Goal: Task Accomplishment & Management: Use online tool/utility

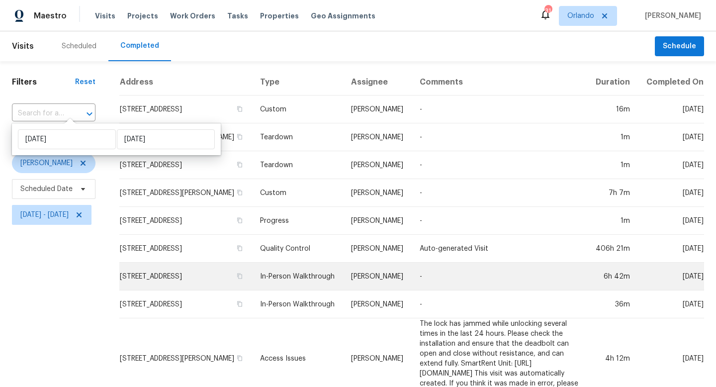
scroll to position [109, 0]
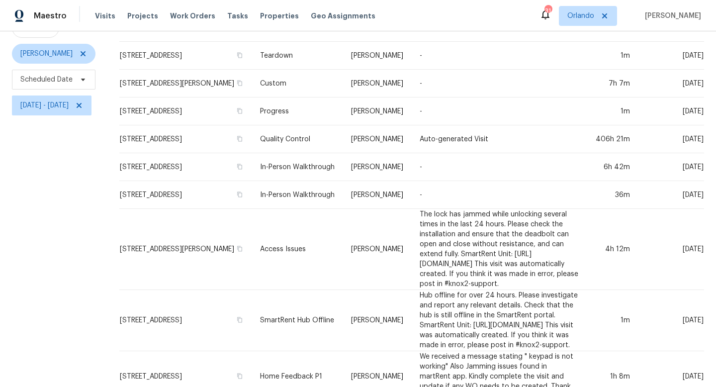
click at [43, 246] on div "Filters Reset ​ Type Carl Biederman Scheduled Date Thu, Aug 21 - Mon, Aug 25" at bounding box center [53, 195] width 107 height 486
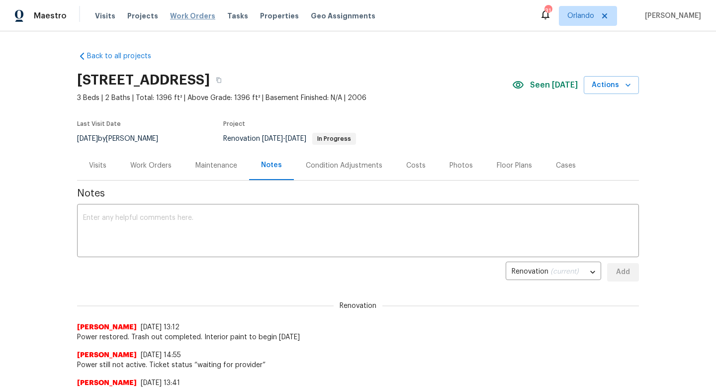
click at [191, 16] on span "Work Orders" at bounding box center [192, 16] width 45 height 10
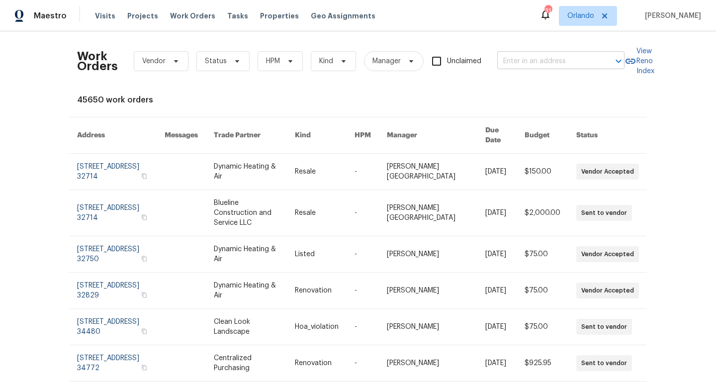
click at [568, 65] on input "text" at bounding box center [546, 61] width 99 height 15
type input "satel"
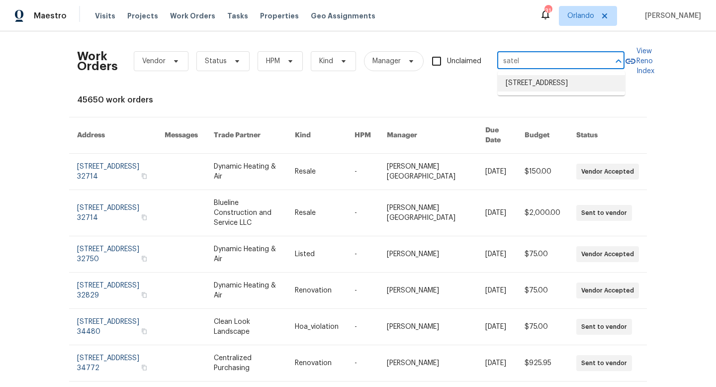
click at [550, 89] on li "[STREET_ADDRESS]" at bounding box center [560, 83] width 127 height 16
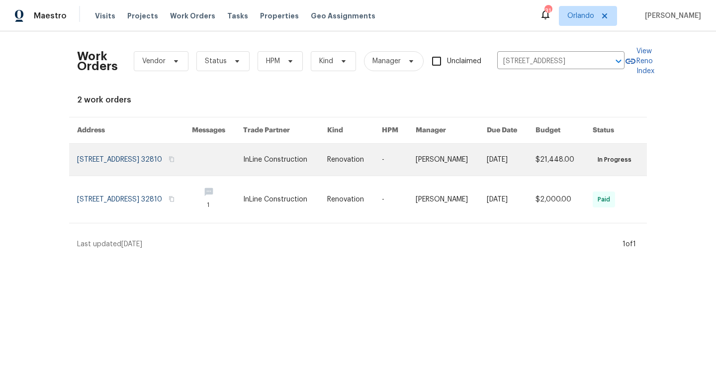
click at [165, 151] on link at bounding box center [134, 160] width 115 height 32
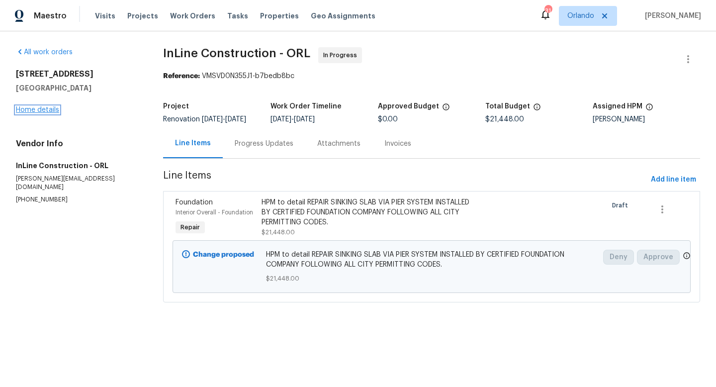
click at [45, 109] on link "Home details" at bounding box center [37, 109] width 43 height 7
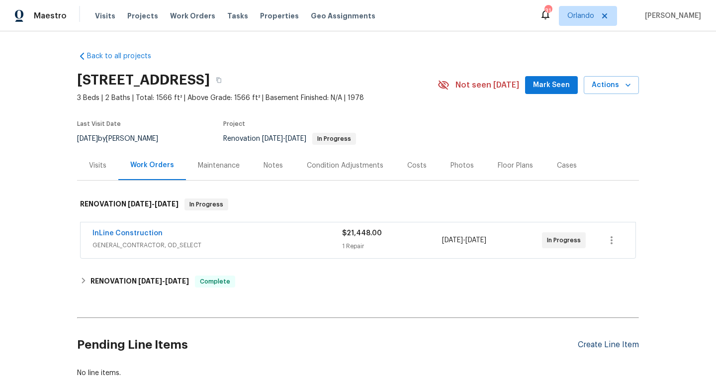
click at [592, 341] on div "Create Line Item" at bounding box center [607, 344] width 61 height 9
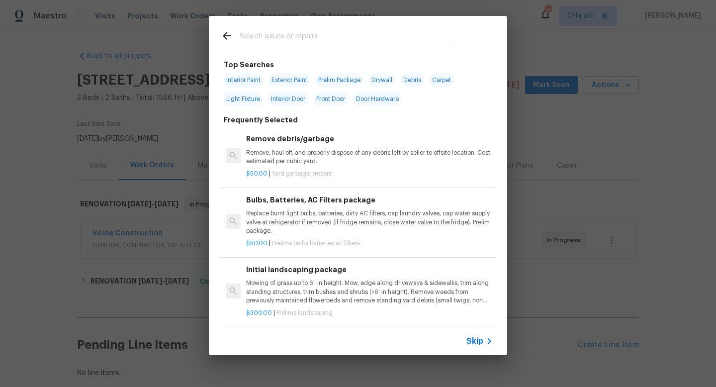
click at [302, 37] on input "text" at bounding box center [345, 37] width 211 height 15
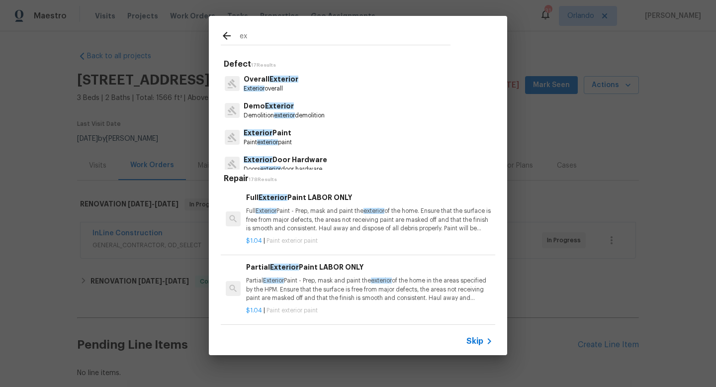
type input "e"
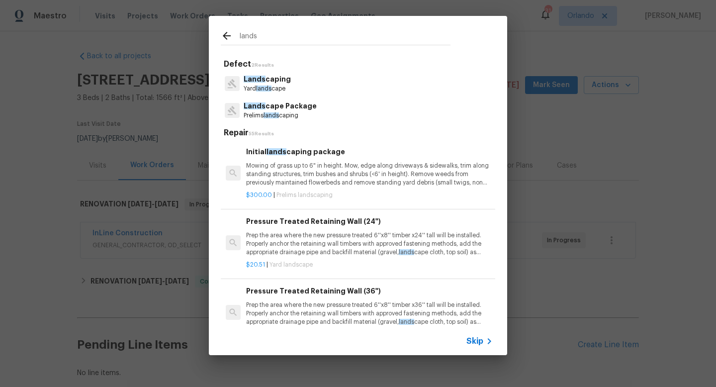
type input "lands"
click at [326, 177] on p "Mowing of grass up to 6" in height. Mow, edge along driveways & sidewalks, trim…" at bounding box center [369, 173] width 246 height 25
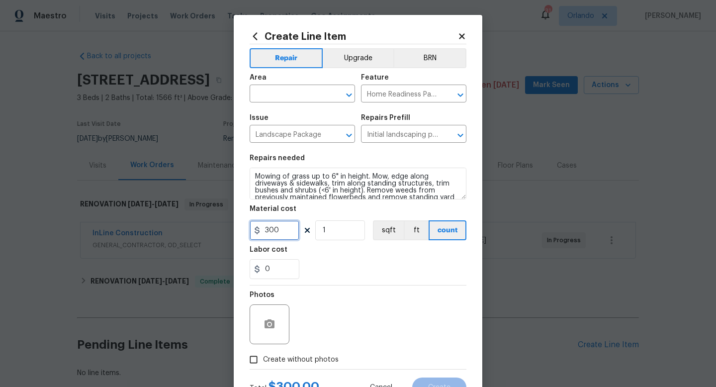
click at [283, 236] on input "300" at bounding box center [274, 230] width 50 height 20
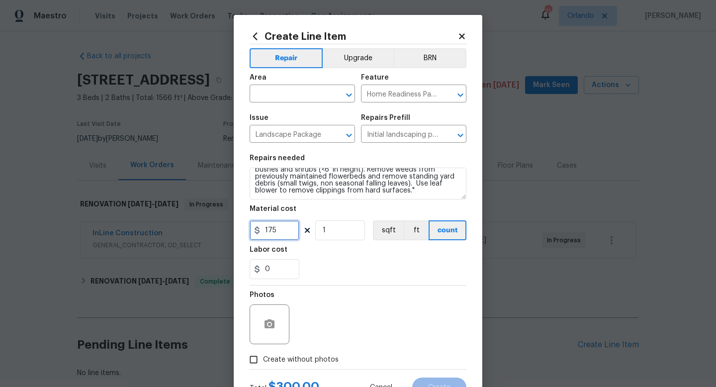
type input "175"
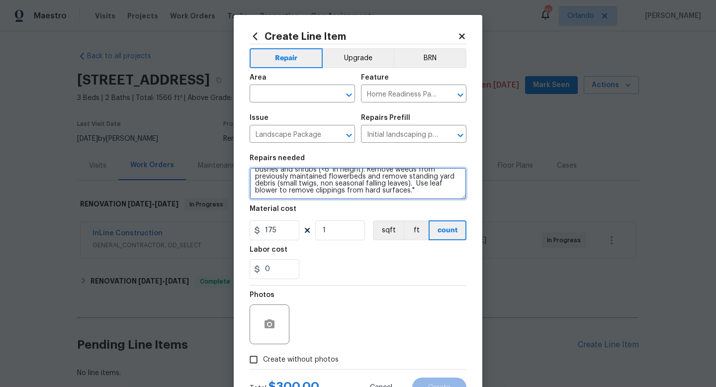
click at [422, 193] on textarea "Mowing of grass up to 6" in height. Mow, edge along driveways & sidewalks, trim…" at bounding box center [357, 183] width 217 height 32
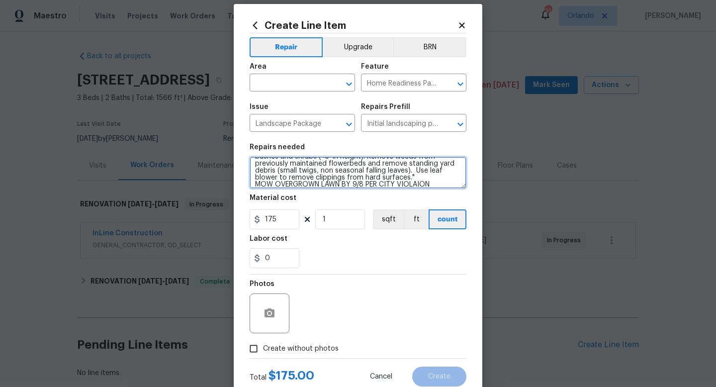
type textarea "Mowing of grass up to 6" in height. Mow, edge along driveways & sidewalks, trim…"
click at [304, 347] on span "Create without photos" at bounding box center [301, 348] width 76 height 10
click at [263, 347] on input "Create without photos" at bounding box center [253, 348] width 19 height 19
checkbox input "true"
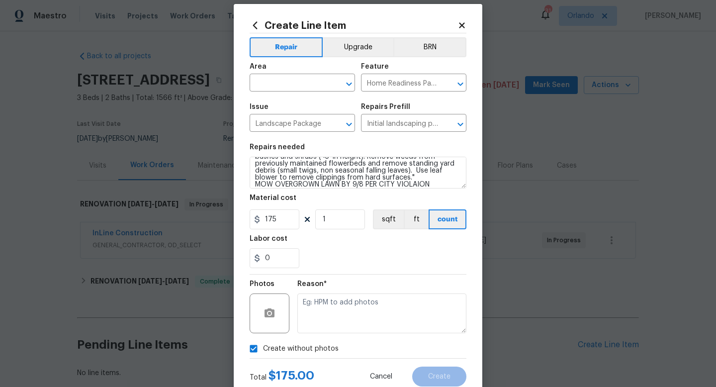
click at [353, 287] on div "Reason*" at bounding box center [381, 286] width 169 height 13
click at [348, 302] on textarea at bounding box center [381, 313] width 169 height 40
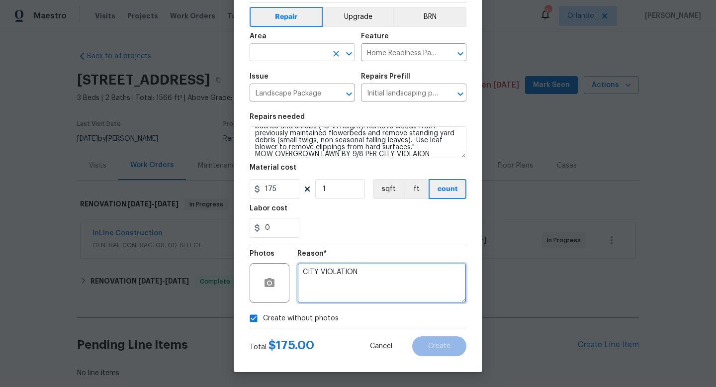
type textarea "CITY VIOLATION"
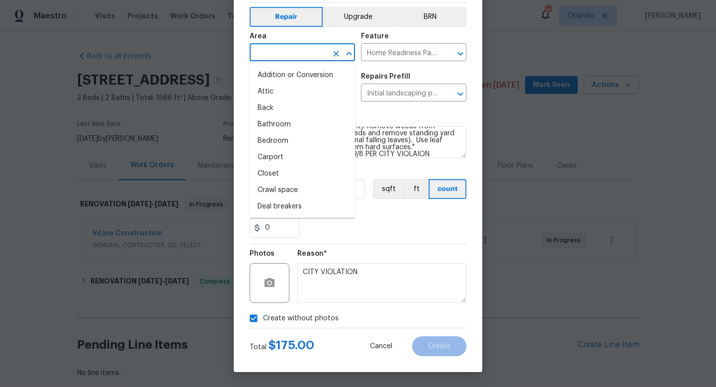
click at [294, 55] on input "text" at bounding box center [288, 53] width 78 height 15
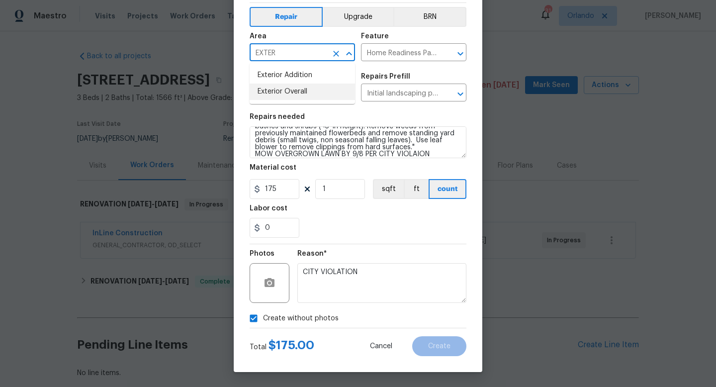
click at [289, 89] on li "Exterior Overall" at bounding box center [301, 91] width 105 height 16
type input "Exterior Overall"
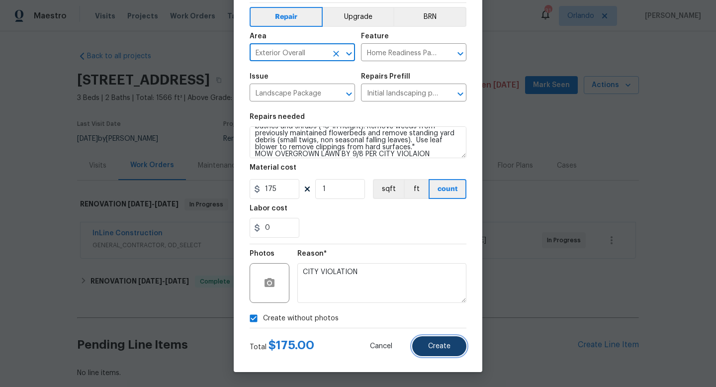
click at [439, 344] on span "Create" at bounding box center [439, 345] width 22 height 7
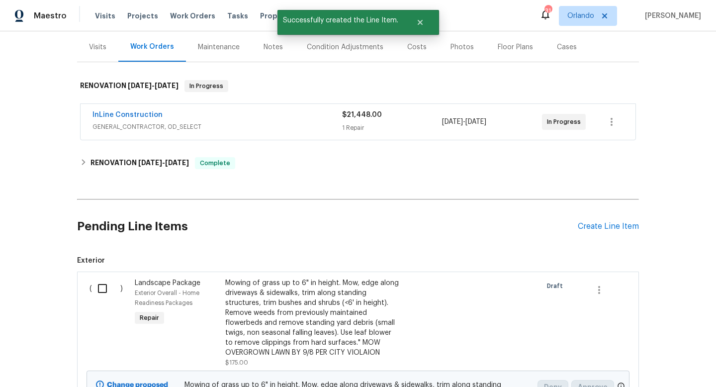
scroll to position [136, 0]
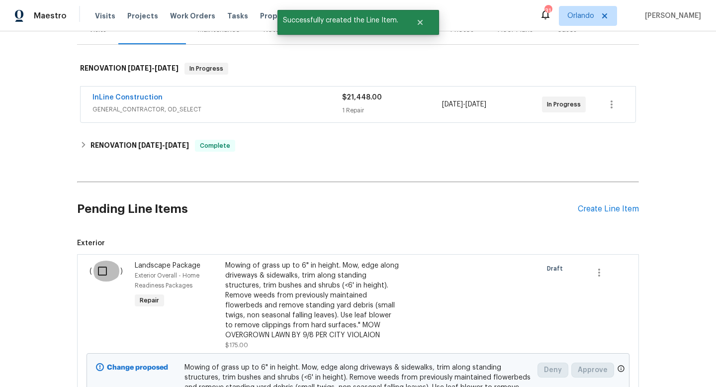
click at [103, 270] on input "checkbox" at bounding box center [106, 270] width 28 height 21
checkbox input "true"
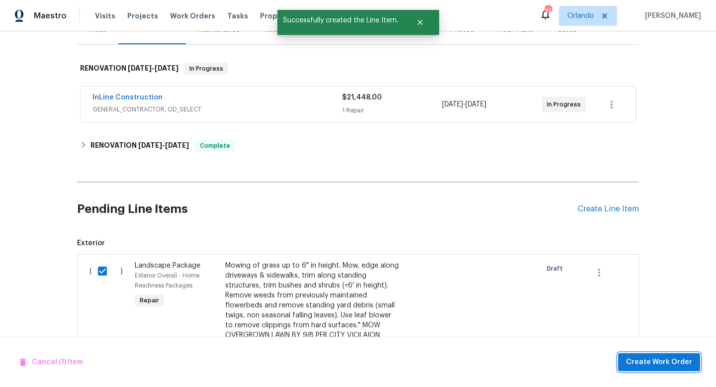
click at [649, 362] on span "Create Work Order" at bounding box center [659, 362] width 66 height 12
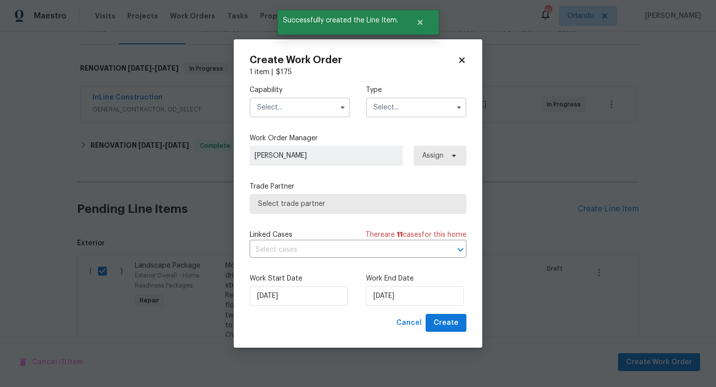
click at [326, 112] on input "text" at bounding box center [299, 107] width 100 height 20
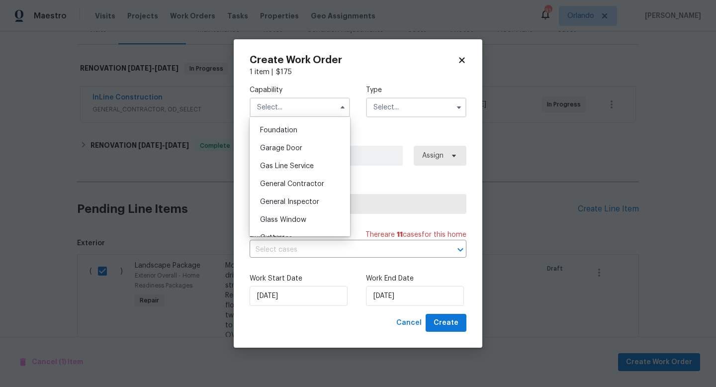
scroll to position [433, 0]
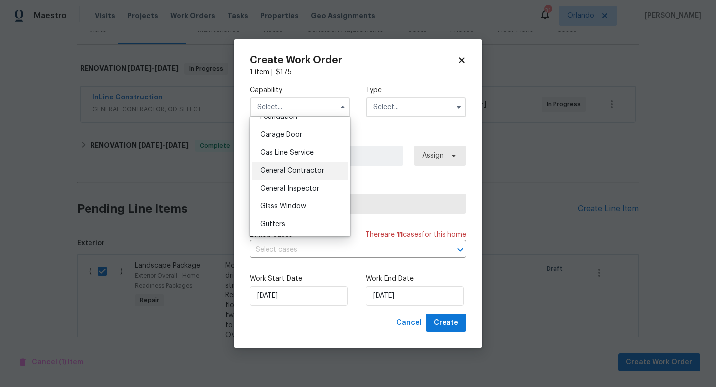
click at [307, 169] on span "General Contractor" at bounding box center [292, 170] width 64 height 7
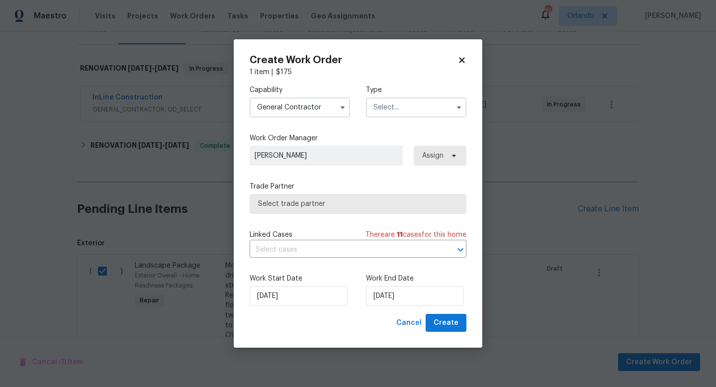
click at [422, 110] on input "text" at bounding box center [416, 107] width 100 height 20
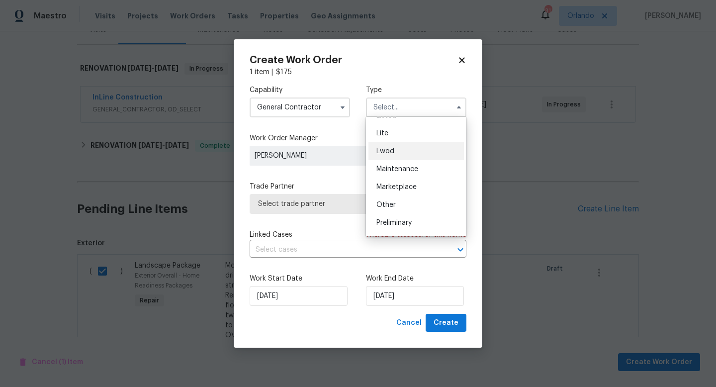
scroll to position [122, 0]
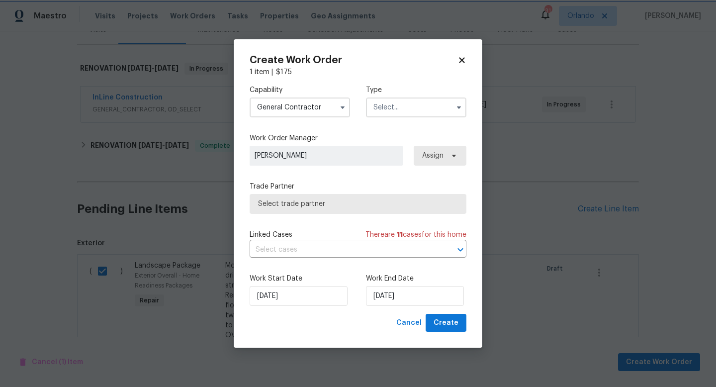
click at [335, 107] on span at bounding box center [342, 107] width 15 height 15
click at [338, 107] on icon "button" at bounding box center [342, 107] width 8 height 8
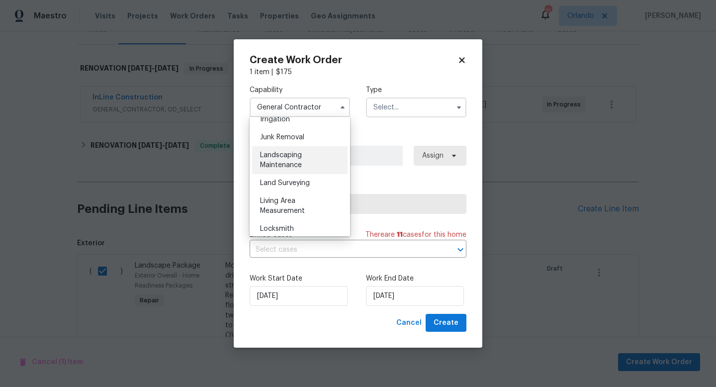
scroll to position [625, 0]
click at [296, 157] on span "Landscaping Maintenance" at bounding box center [281, 162] width 42 height 17
type input "Landscaping Maintenance"
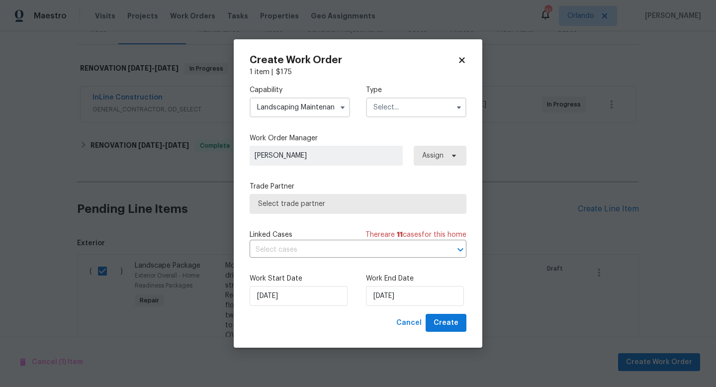
click at [407, 107] on input "text" at bounding box center [416, 107] width 100 height 20
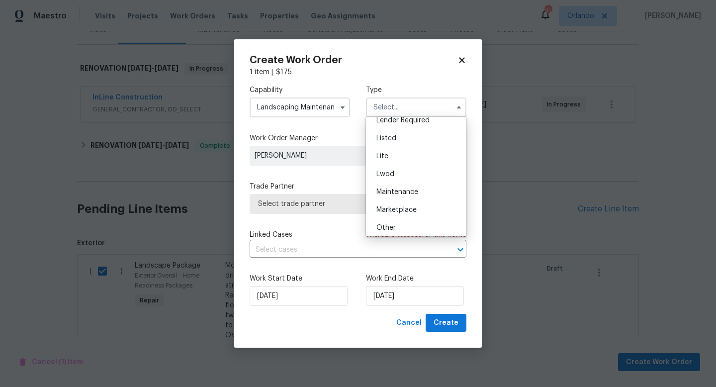
scroll to position [0, 0]
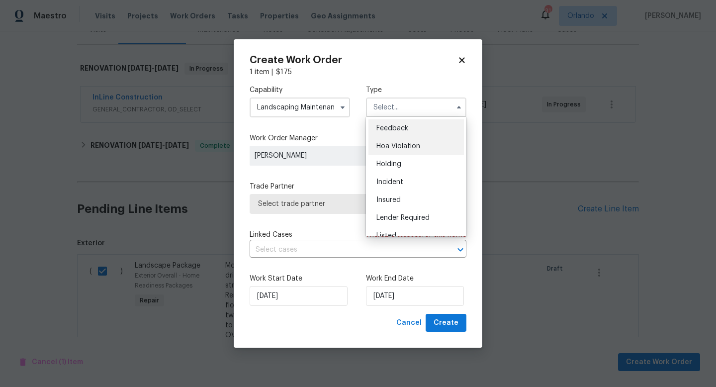
click at [410, 149] on span "Hoa Violation" at bounding box center [398, 146] width 44 height 7
type input "Hoa Violation"
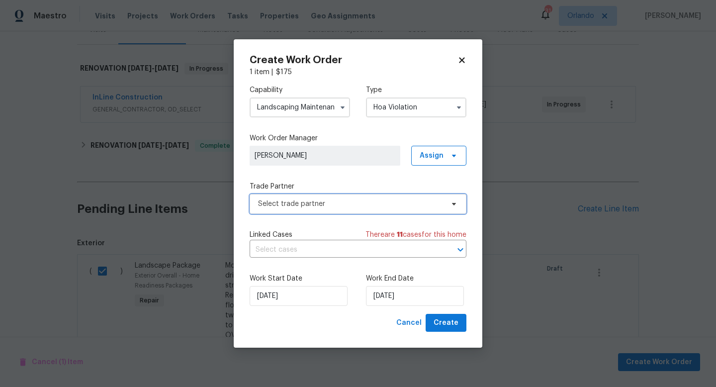
click at [402, 204] on span "Select trade partner" at bounding box center [350, 204] width 185 height 10
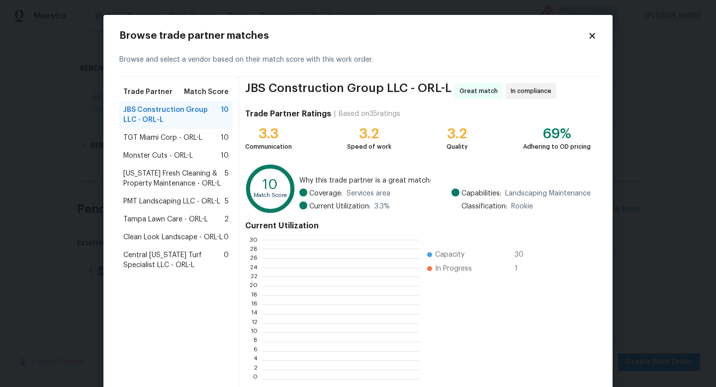
scroll to position [139, 156]
click at [188, 153] on span "Monster Cuts - ORL-L" at bounding box center [158, 156] width 70 height 10
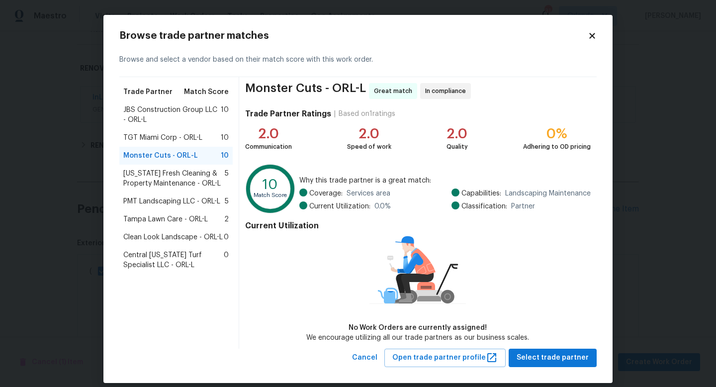
scroll to position [10, 0]
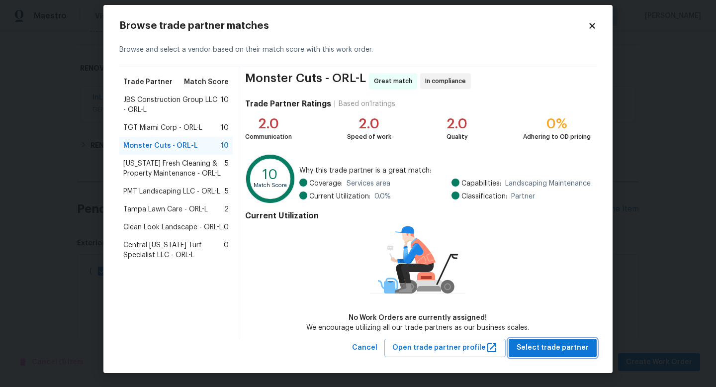
click at [566, 348] on span "Select trade partner" at bounding box center [552, 347] width 72 height 12
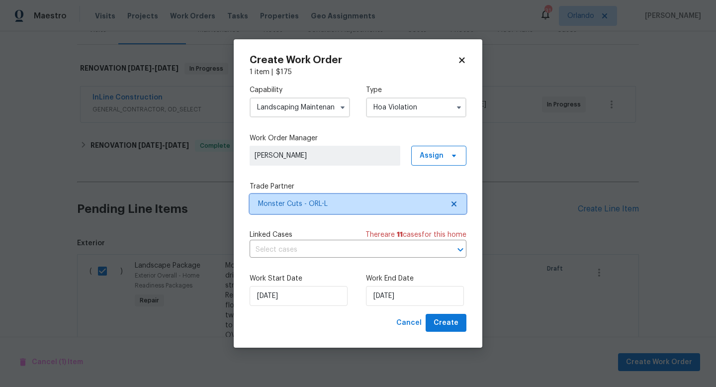
scroll to position [0, 0]
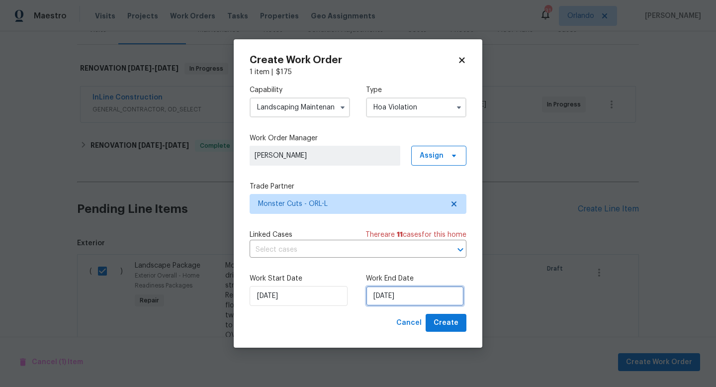
click at [392, 297] on input "[DATE]" at bounding box center [415, 296] width 98 height 20
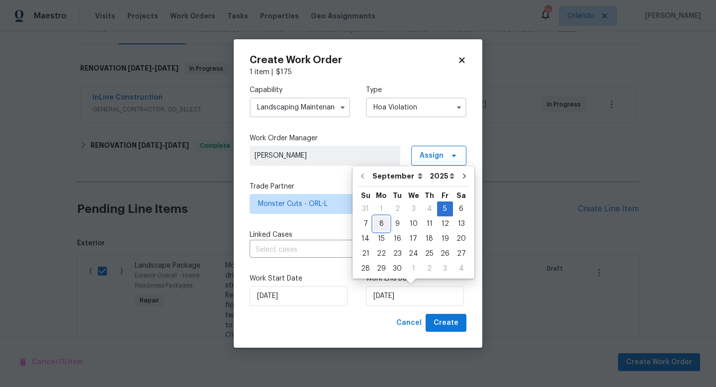
click at [380, 222] on div "8" at bounding box center [381, 224] width 16 height 14
type input "[DATE]"
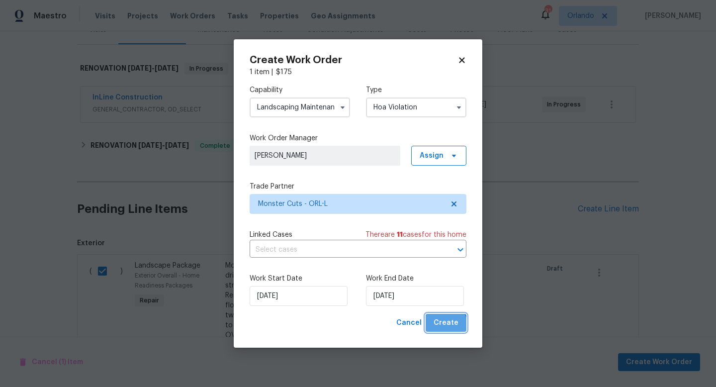
click at [446, 324] on span "Create" at bounding box center [445, 323] width 25 height 12
checkbox input "false"
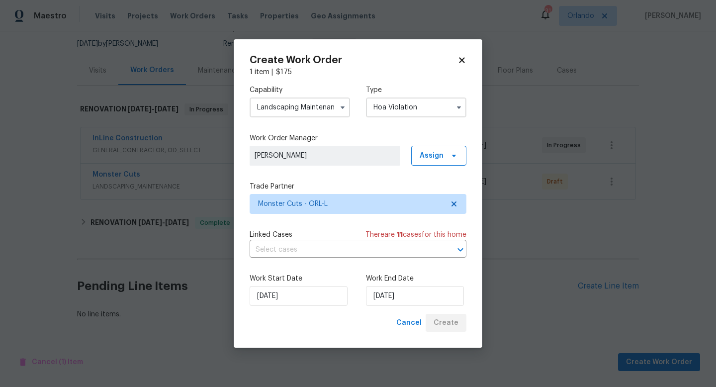
scroll to position [95, 0]
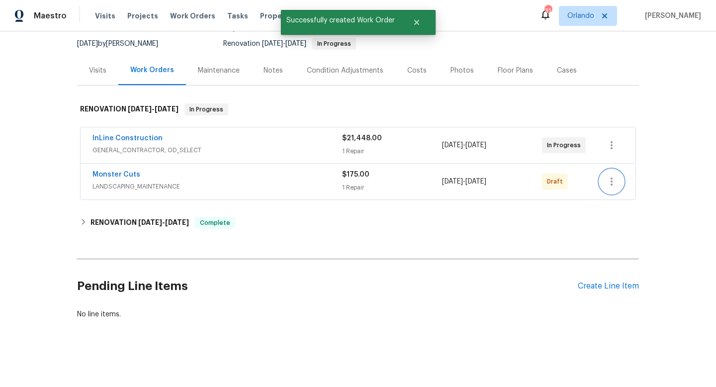
click at [610, 184] on icon "button" at bounding box center [611, 181] width 12 height 12
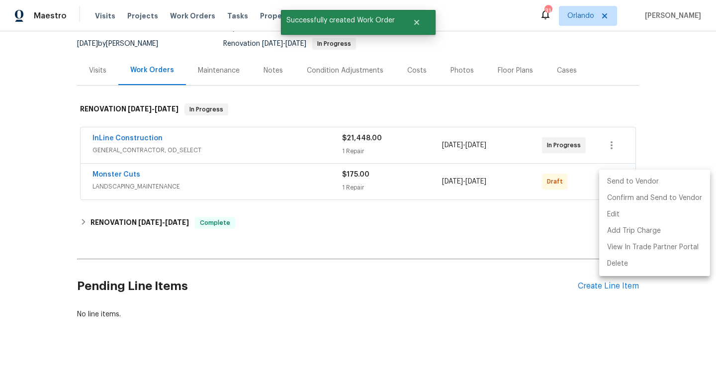
click at [610, 184] on li "Send to Vendor" at bounding box center [654, 181] width 111 height 16
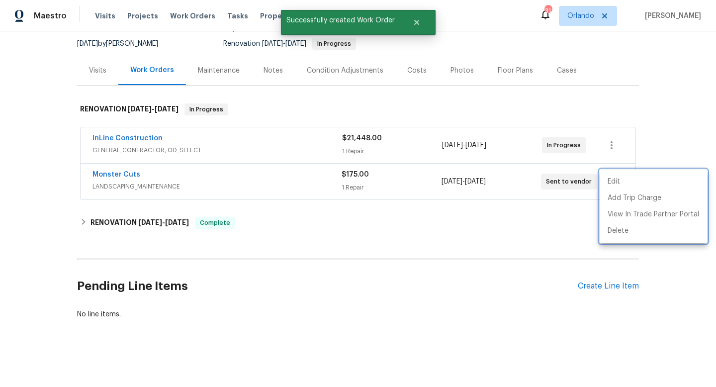
click at [118, 174] on div at bounding box center [358, 193] width 716 height 387
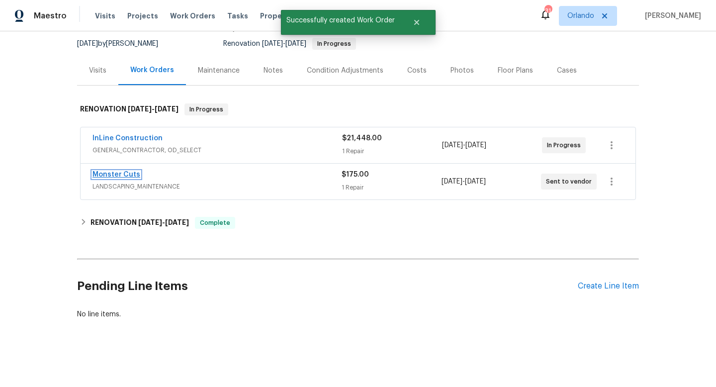
click at [122, 174] on link "Monster Cuts" at bounding box center [116, 174] width 48 height 7
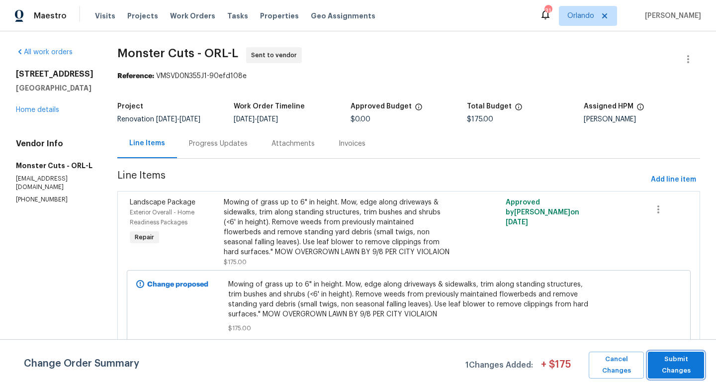
click at [681, 365] on span "Submit Changes" at bounding box center [675, 364] width 46 height 23
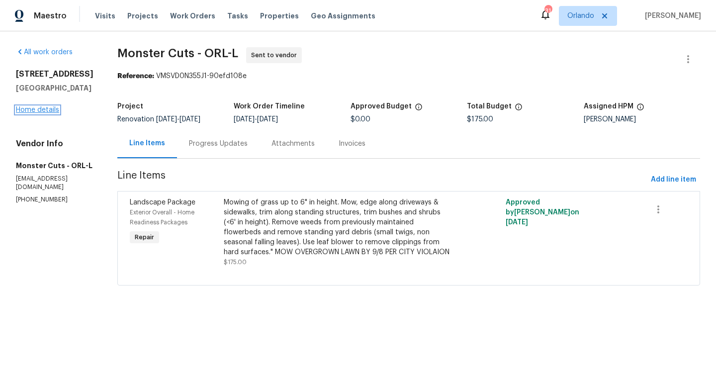
click at [58, 113] on link "Home details" at bounding box center [37, 109] width 43 height 7
